Goal: Task Accomplishment & Management: Use online tool/utility

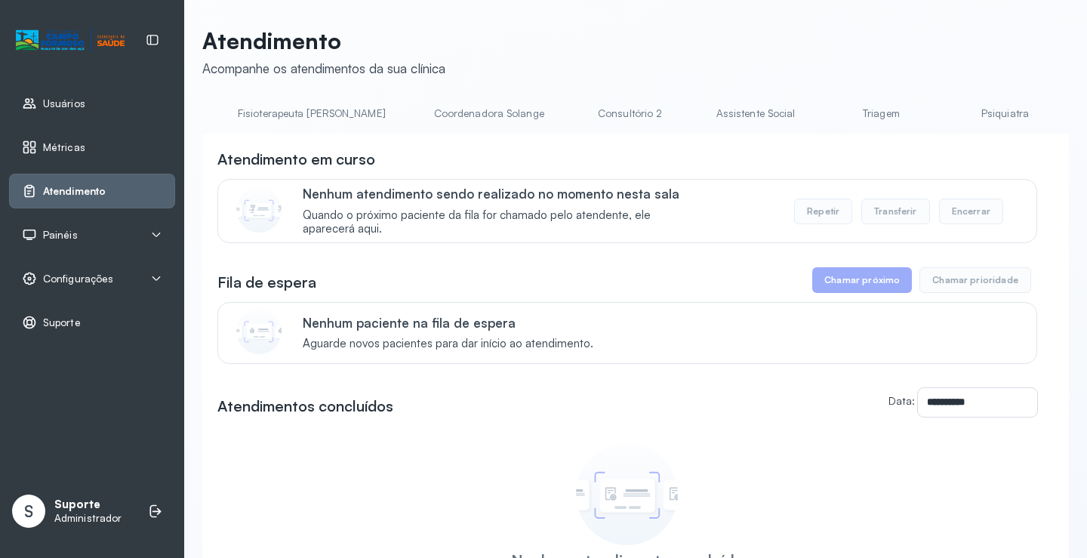
scroll to position [0, 917]
click at [821, 113] on link "Triagem" at bounding box center [874, 113] width 106 height 25
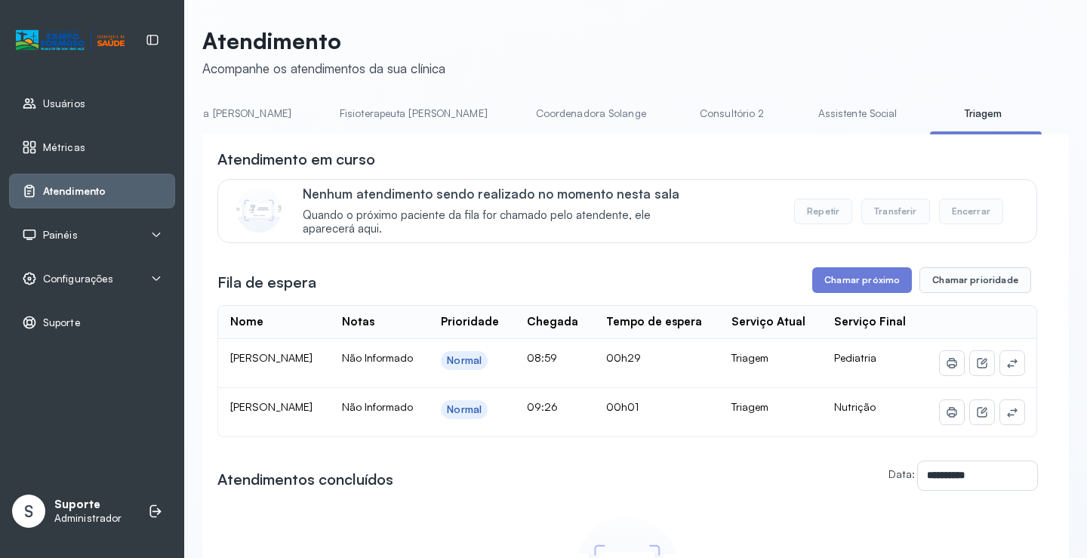
scroll to position [0, 750]
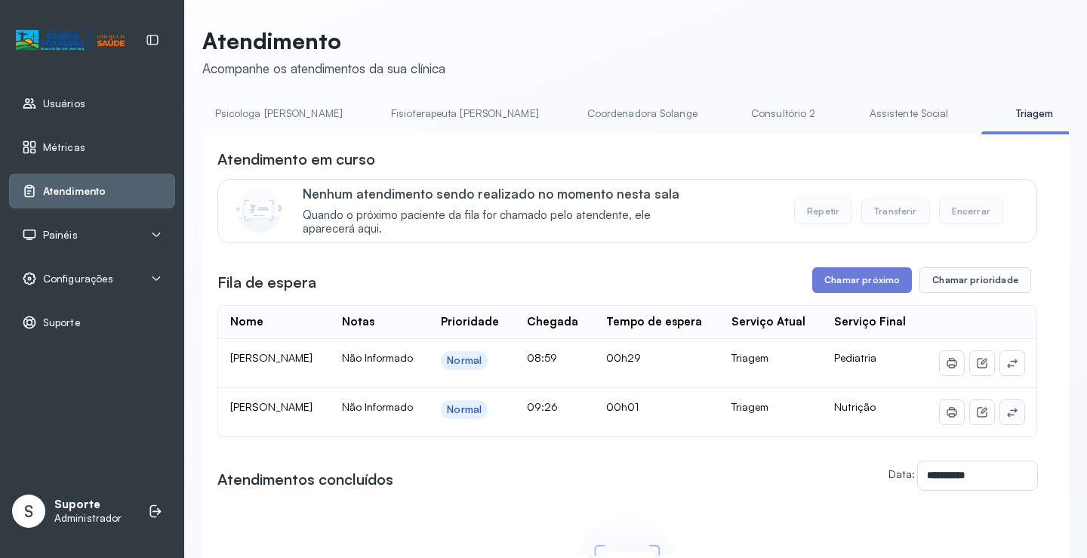
click at [1007, 418] on icon at bounding box center [1013, 412] width 12 height 12
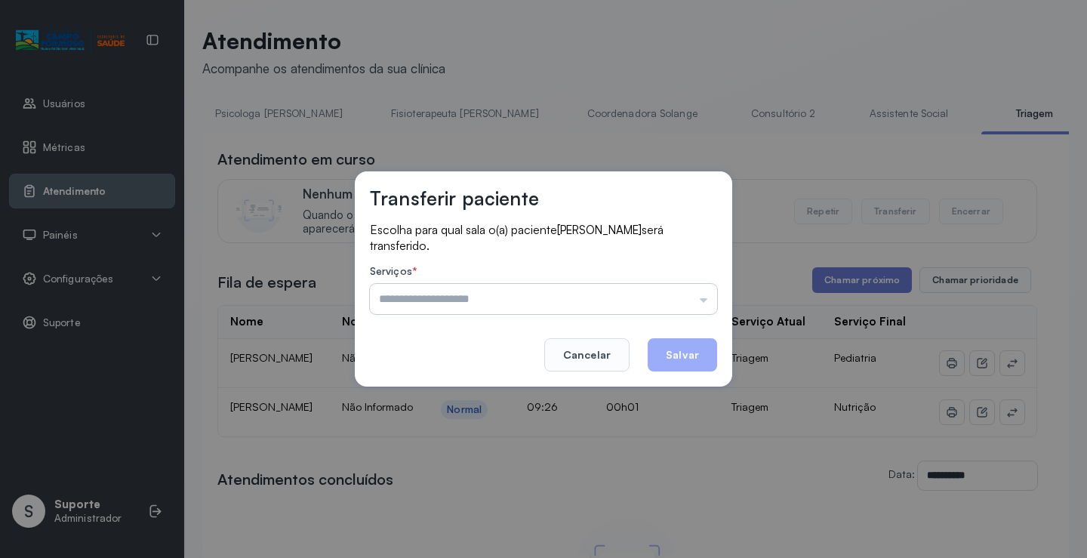
click at [525, 295] on input "text" at bounding box center [543, 299] width 347 height 30
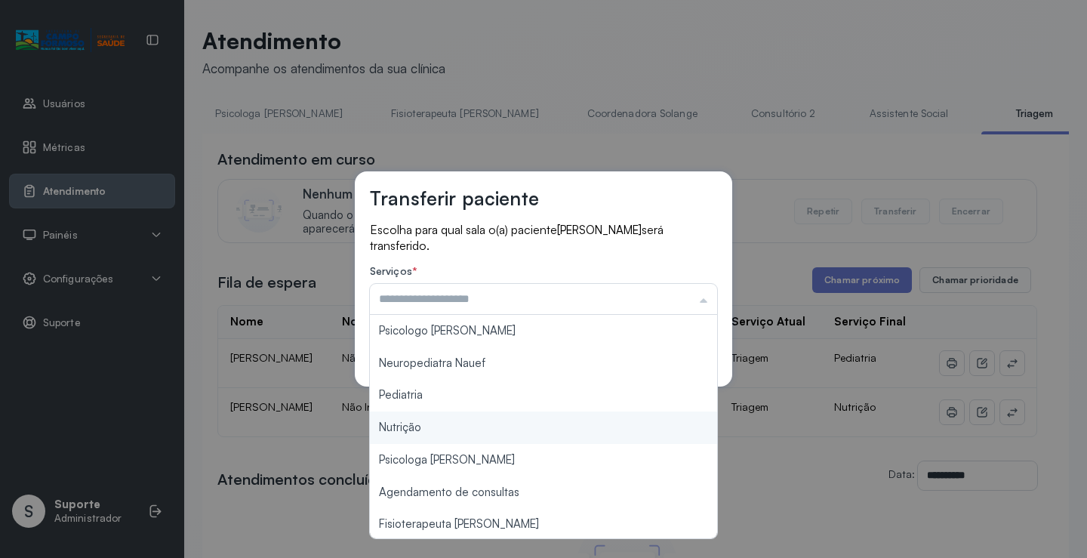
type input "********"
click at [430, 427] on div "Transferir paciente Escolha para qual sala o(a) paciente [PERSON_NAME] será tra…" at bounding box center [543, 279] width 1087 height 558
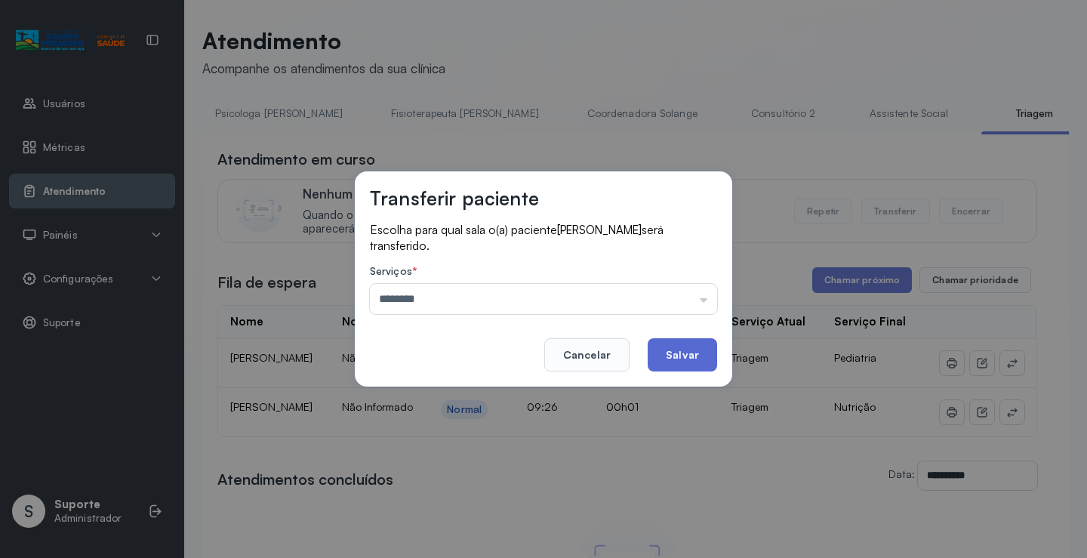
click at [677, 346] on button "Salvar" at bounding box center [682, 354] width 69 height 33
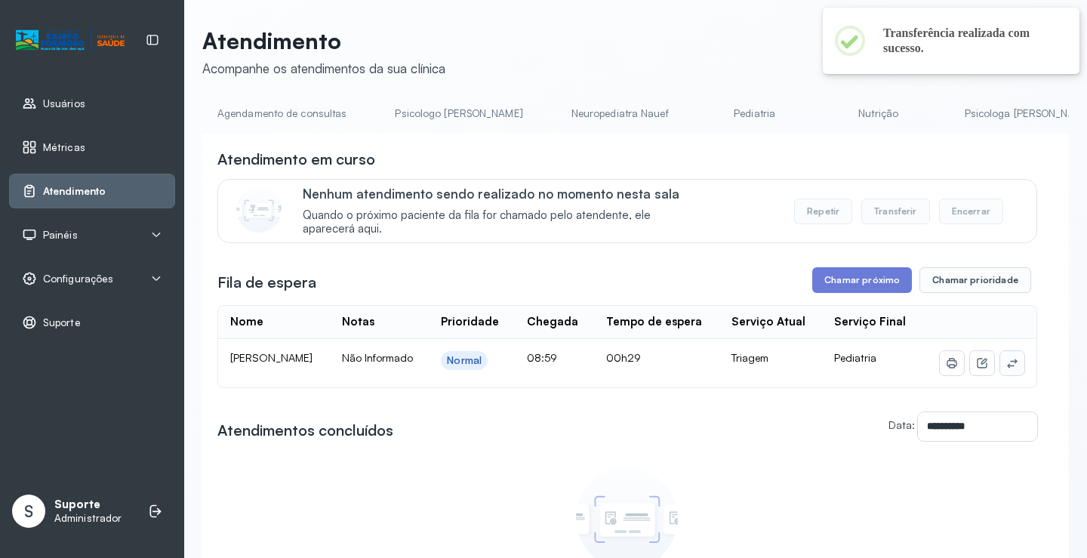
click at [1007, 369] on icon at bounding box center [1013, 363] width 12 height 12
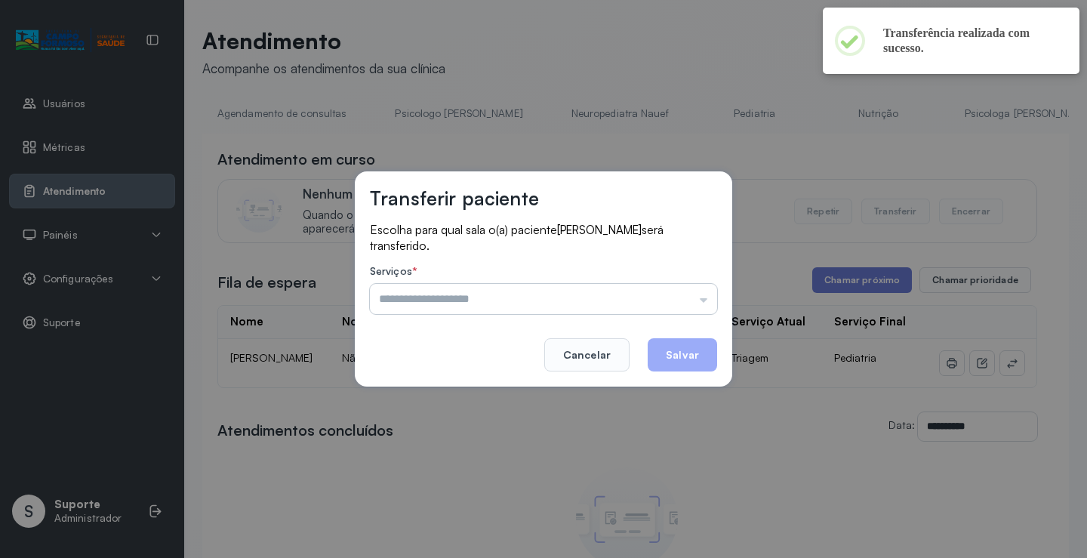
click at [477, 289] on input "text" at bounding box center [543, 299] width 347 height 30
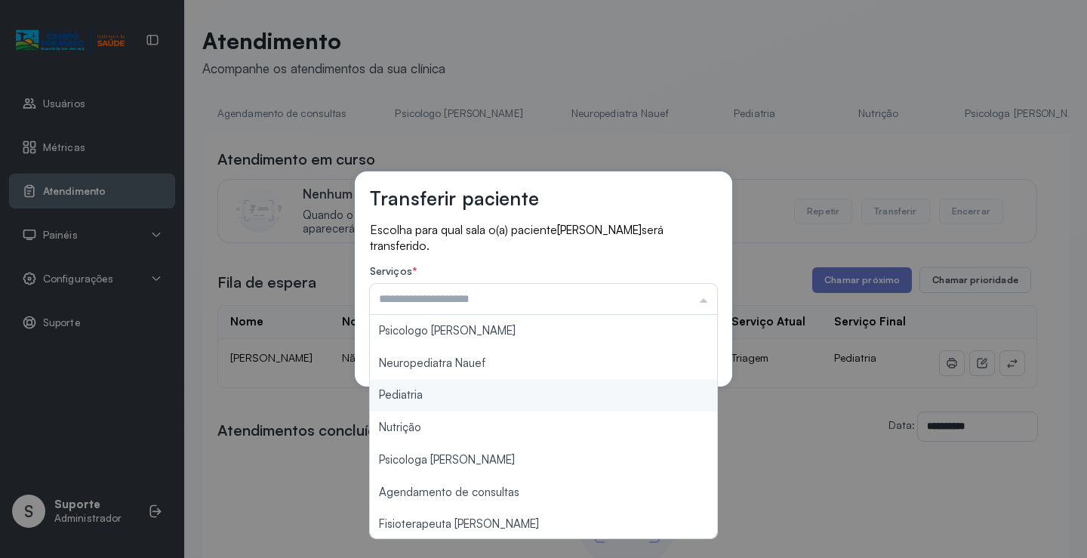
type input "*********"
click at [437, 386] on div "Transferir paciente Escolha para qual sala o(a) paciente [PERSON_NAME] será tra…" at bounding box center [544, 278] width 378 height 215
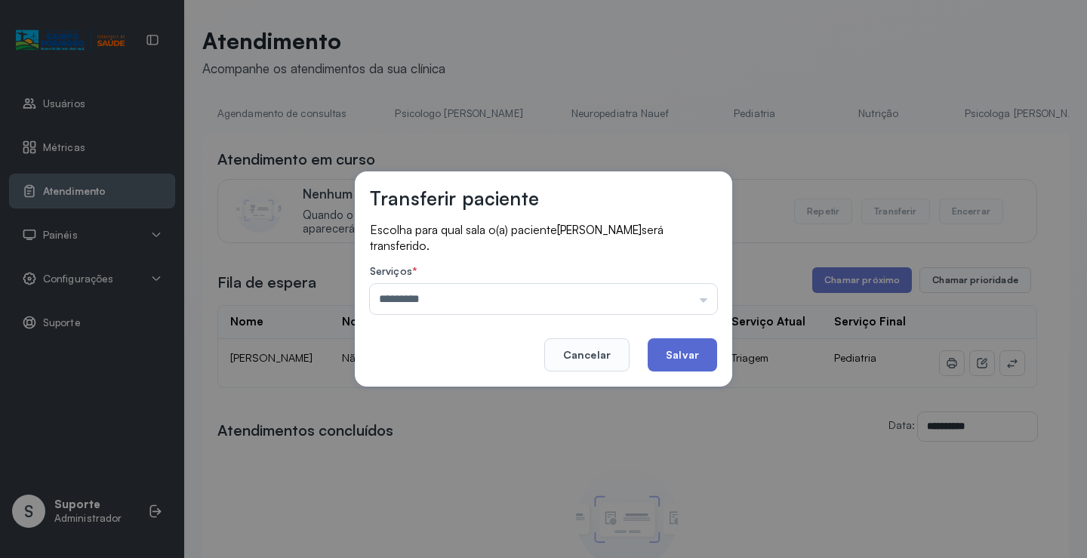
click at [663, 341] on button "Salvar" at bounding box center [682, 354] width 69 height 33
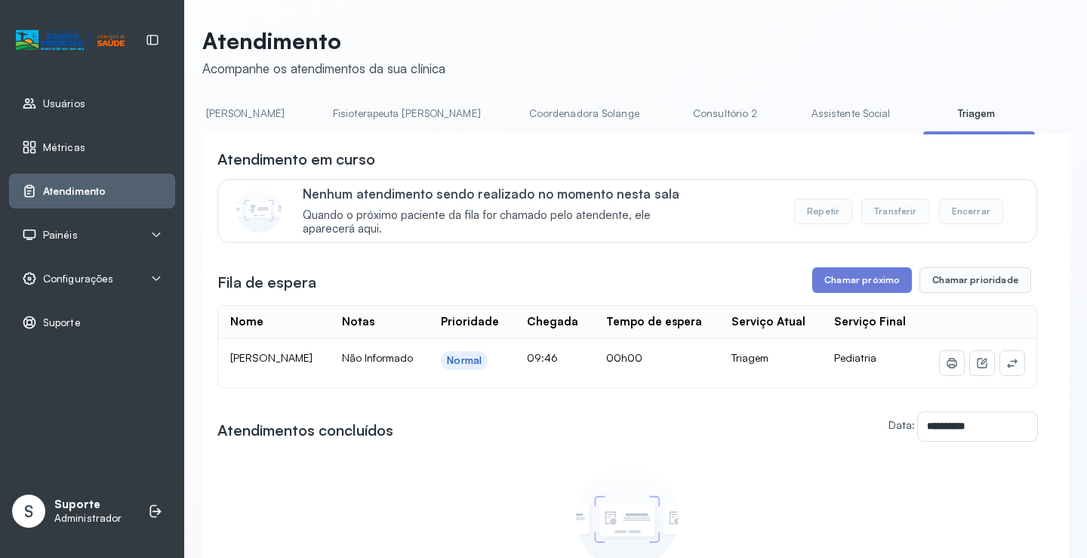
scroll to position [0, 810]
click at [866, 289] on button "Chamar próximo" at bounding box center [862, 280] width 100 height 26
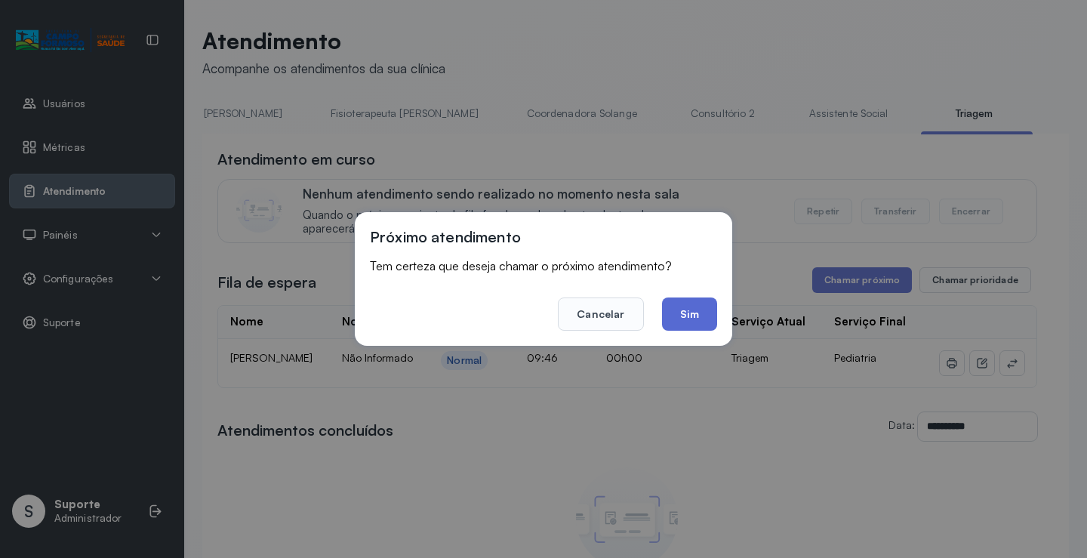
click at [693, 302] on button "Sim" at bounding box center [689, 313] width 55 height 33
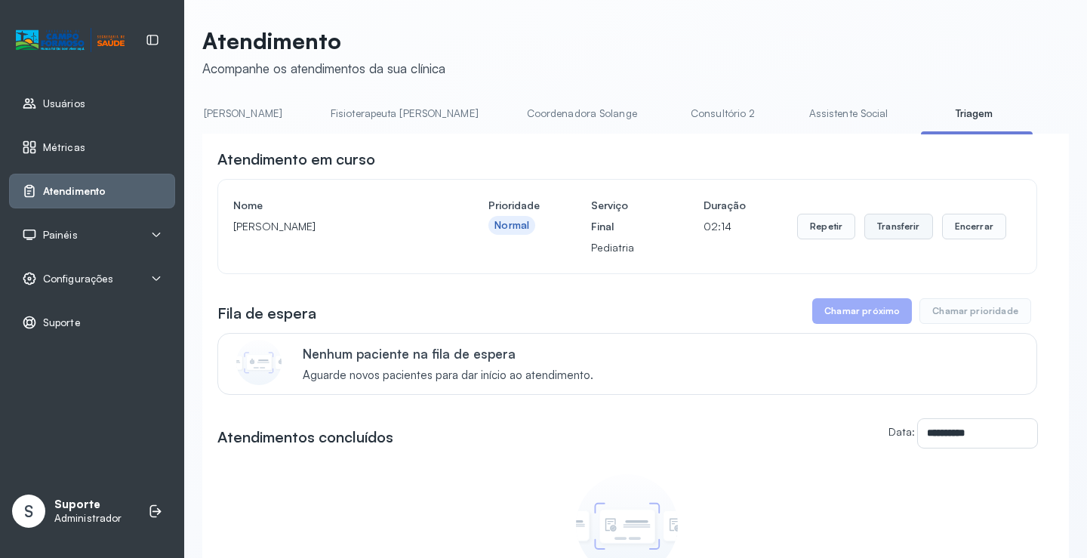
click at [892, 230] on button "Transferir" at bounding box center [899, 227] width 69 height 26
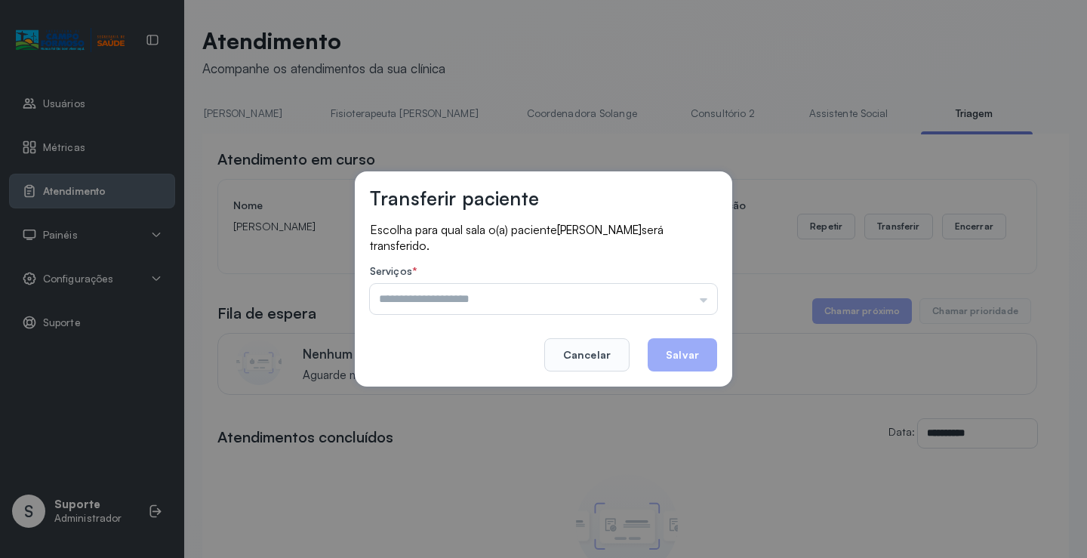
click at [504, 292] on input "text" at bounding box center [543, 299] width 347 height 30
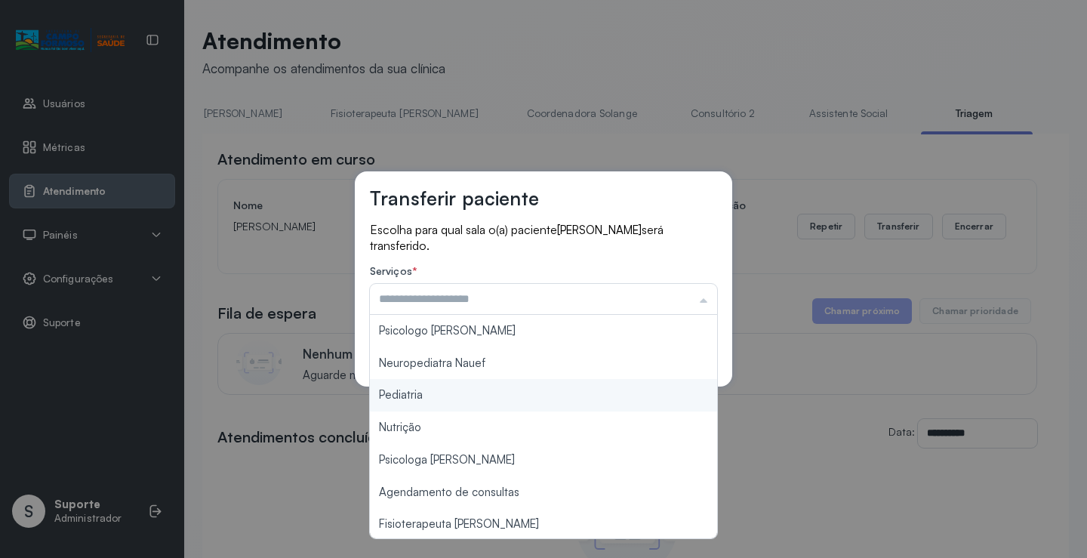
type input "*********"
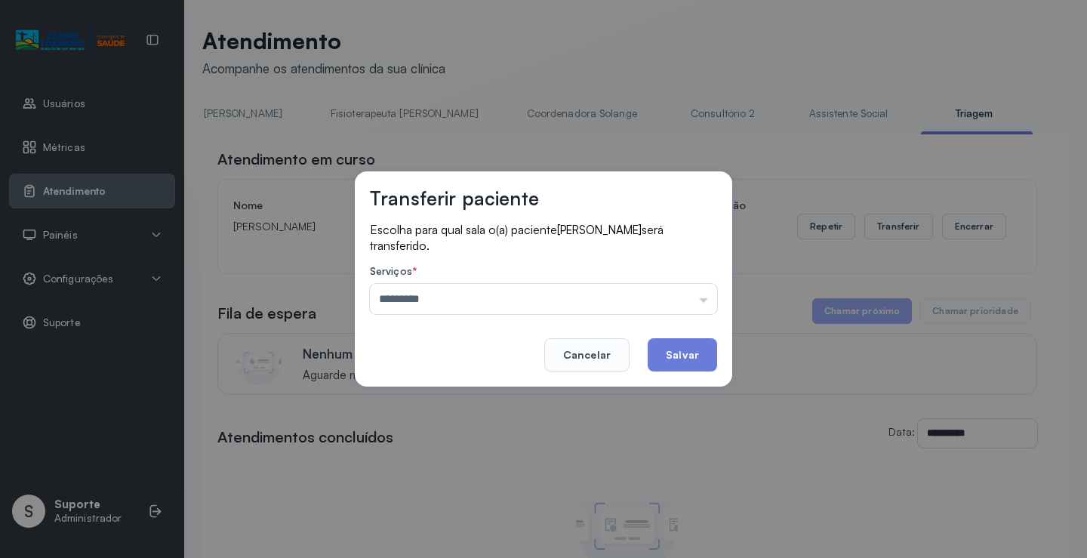
click at [447, 397] on div "Transferir paciente Escolha para qual sala o(a) paciente [PERSON_NAME] será tra…" at bounding box center [543, 279] width 1087 height 558
click at [680, 353] on button "Salvar" at bounding box center [682, 354] width 69 height 33
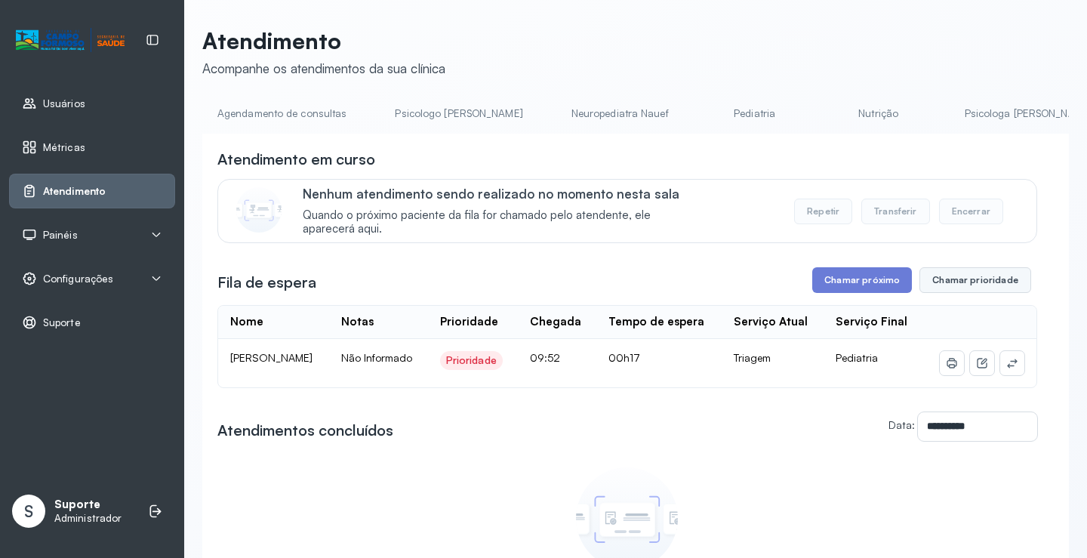
click at [963, 278] on button "Chamar prioridade" at bounding box center [976, 280] width 112 height 26
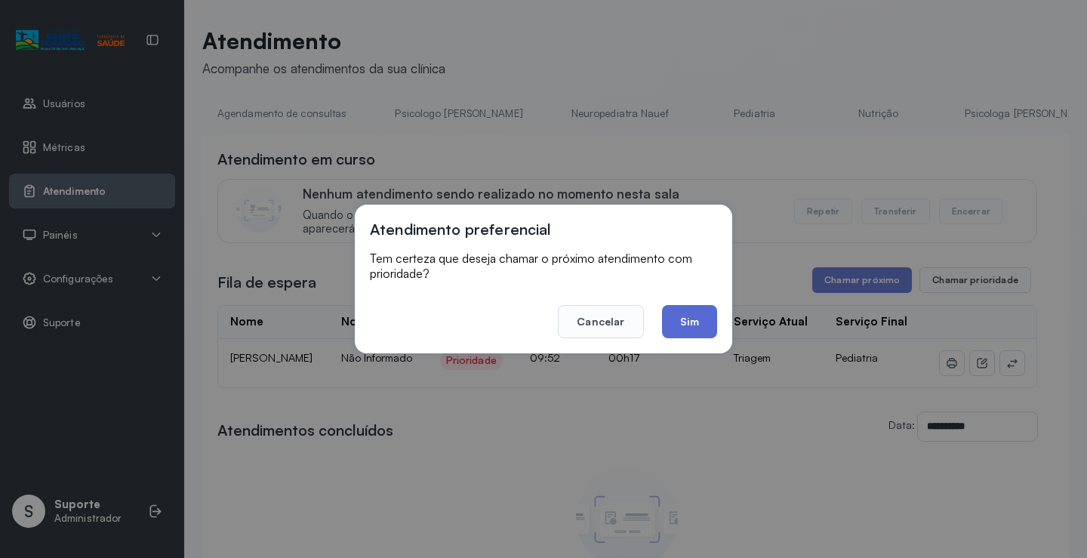
click at [676, 321] on button "Sim" at bounding box center [689, 321] width 55 height 33
